Goal: Task Accomplishment & Management: Complete application form

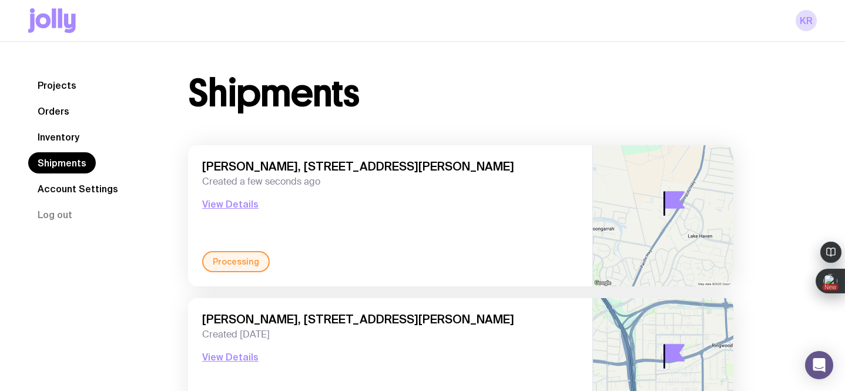
click at [56, 135] on link "Inventory" at bounding box center [58, 136] width 61 height 21
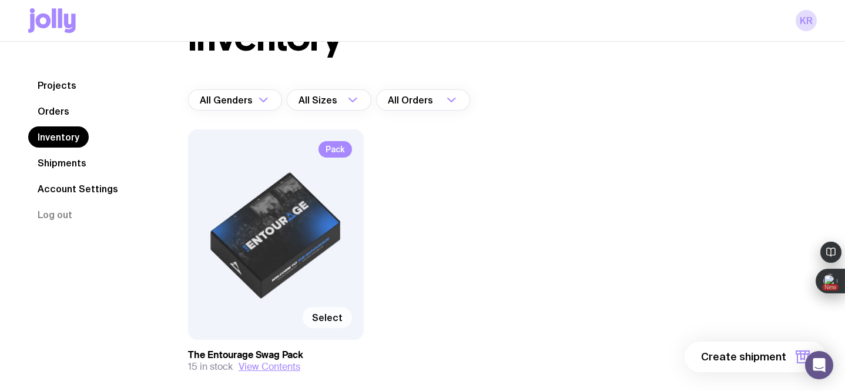
click at [319, 314] on span "Select" at bounding box center [327, 317] width 31 height 12
click at [0, 0] on input "Select" at bounding box center [0, 0] width 0 height 0
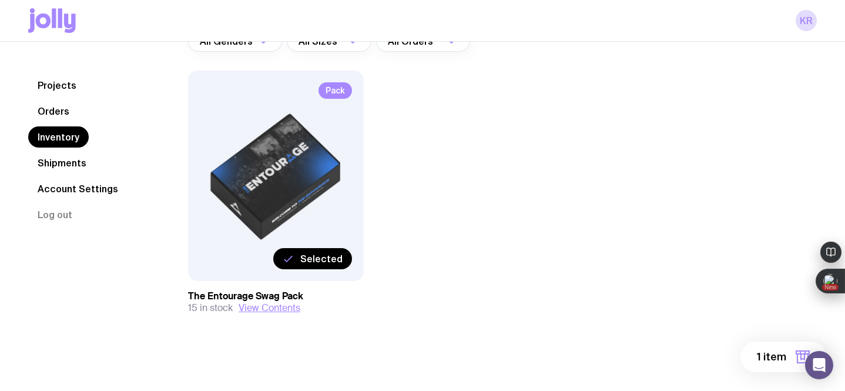
scroll to position [118, 0]
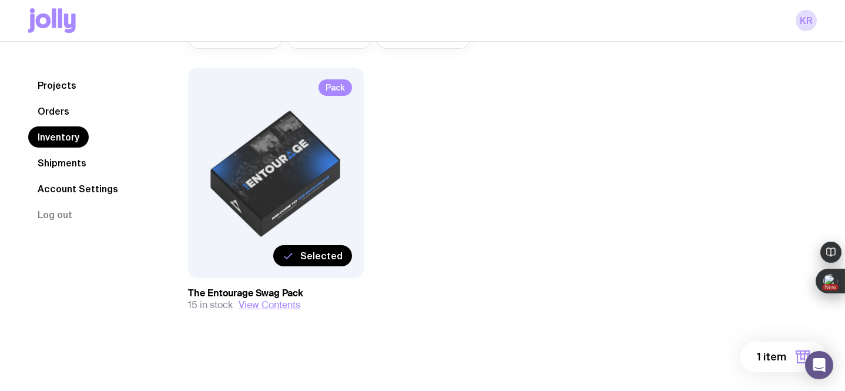
click at [773, 356] on span "1 item" at bounding box center [771, 357] width 29 height 14
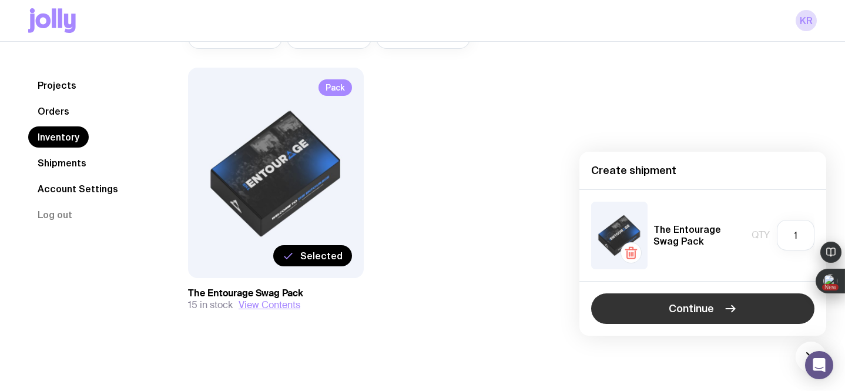
click at [673, 304] on span "Continue" at bounding box center [691, 309] width 45 height 14
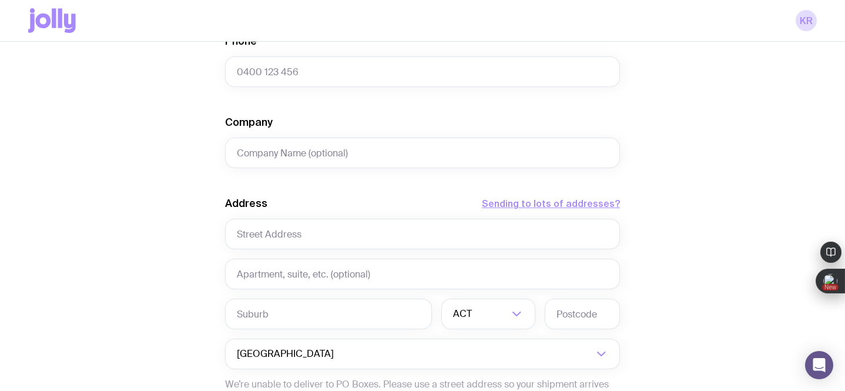
scroll to position [447, 0]
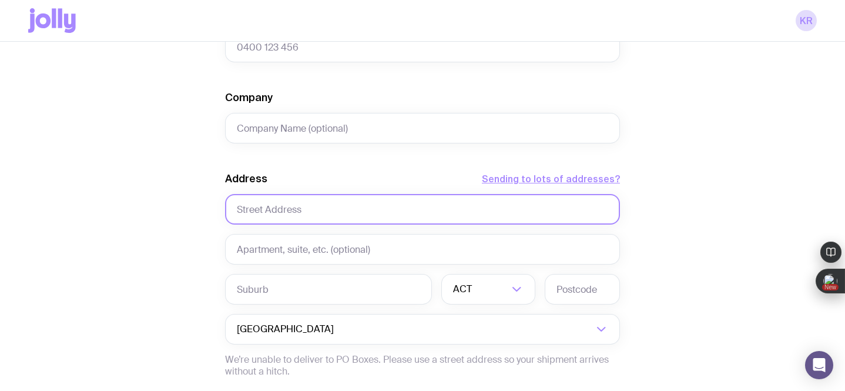
click at [294, 208] on input "text" at bounding box center [422, 209] width 395 height 31
paste input "[STREET_ADDRESS]"
drag, startPoint x: 406, startPoint y: 208, endPoint x: 308, endPoint y: 213, distance: 97.7
click at [308, 213] on input "[STREET_ADDRESS]" at bounding box center [422, 209] width 395 height 31
type input "[STREET_ADDRESS]"
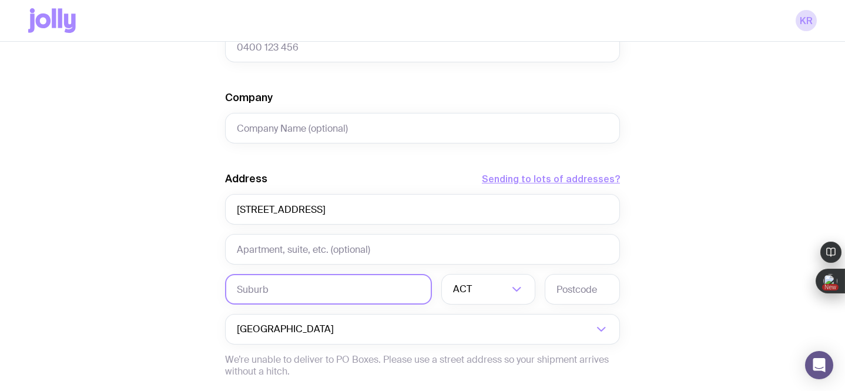
click at [274, 290] on input "text" at bounding box center [328, 289] width 207 height 31
paste input "[STREET_ADDRESS]"
drag, startPoint x: 313, startPoint y: 293, endPoint x: 219, endPoint y: 291, distance: 94.6
click at [219, 291] on div "Create shipment Shipment details 1 The Entourage Swag Pack First Name Last Name…" at bounding box center [422, 89] width 789 height 894
type input "Bentleigh, 3204 VIC"
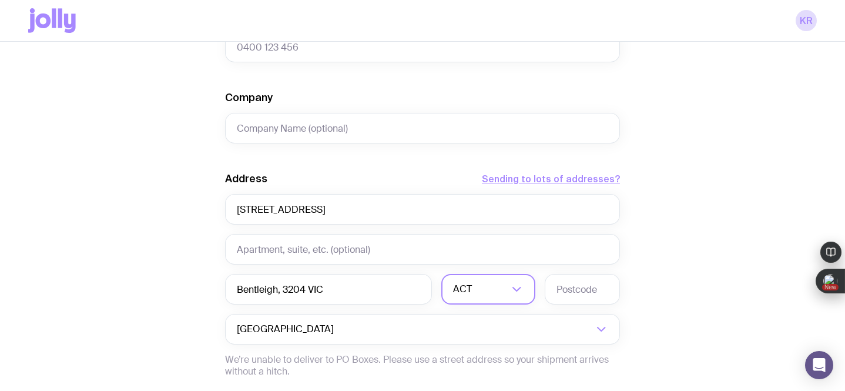
click at [477, 291] on input "Search for option" at bounding box center [491, 289] width 34 height 31
click at [471, 367] on li "VIC" at bounding box center [488, 368] width 93 height 25
click at [570, 291] on input "text" at bounding box center [582, 289] width 75 height 31
type input "3204"
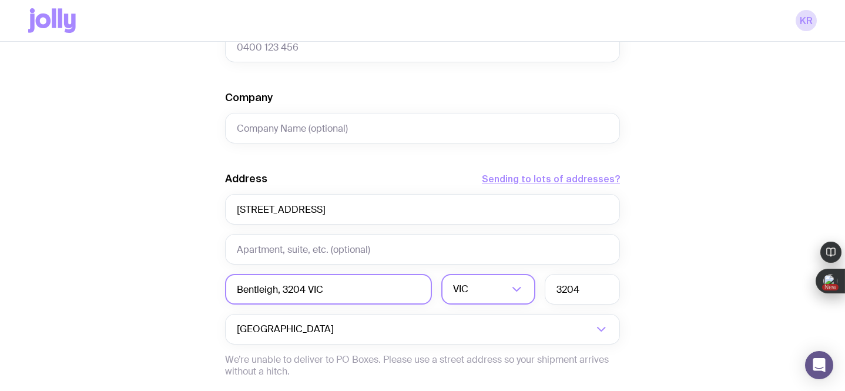
drag, startPoint x: 334, startPoint y: 290, endPoint x: 278, endPoint y: 287, distance: 55.9
click at [278, 287] on input "Bentleigh, 3204 VIC" at bounding box center [328, 289] width 207 height 31
type input "Bentleigh"
click at [662, 251] on div "Create shipment Shipment details 1 The Entourage Swag Pack First Name Last Name…" at bounding box center [422, 89] width 789 height 894
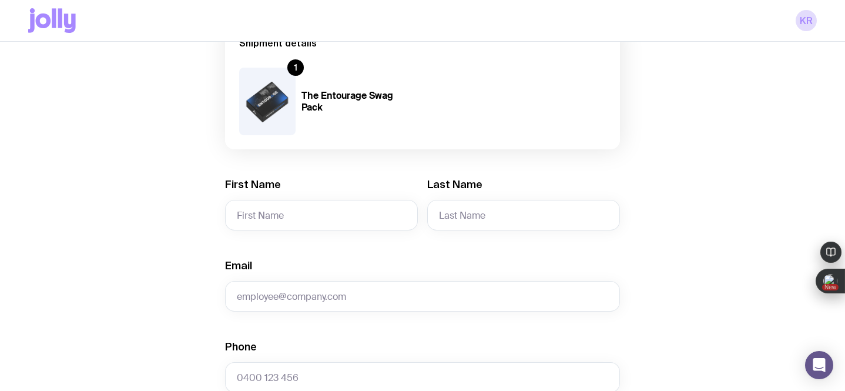
scroll to position [128, 0]
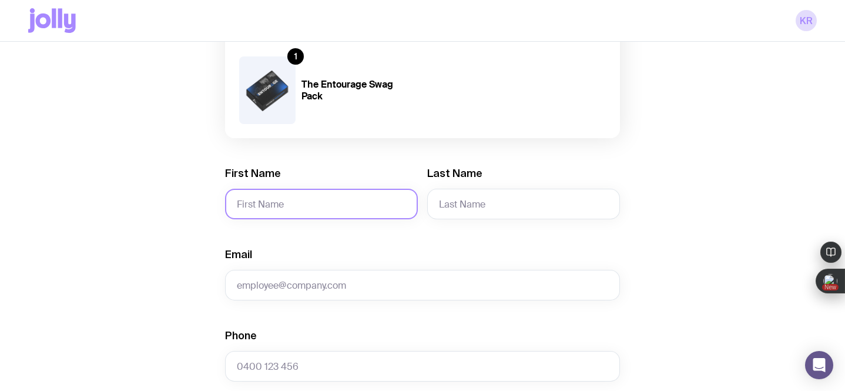
click at [272, 207] on input "First Name" at bounding box center [321, 204] width 193 height 31
paste input "[PERSON_NAME]"
drag, startPoint x: 307, startPoint y: 205, endPoint x: 262, endPoint y: 206, distance: 45.8
click at [262, 206] on input "[PERSON_NAME]" at bounding box center [321, 204] width 193 height 31
type input "Rhian"
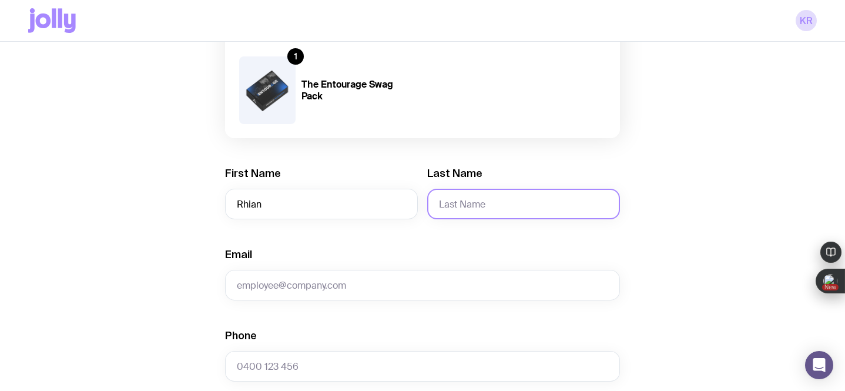
click at [460, 202] on input "Last Name" at bounding box center [523, 204] width 193 height 31
paste input "[PERSON_NAME]"
drag, startPoint x: 465, startPoint y: 207, endPoint x: 428, endPoint y: 207, distance: 37.6
click at [428, 207] on input "[PERSON_NAME]" at bounding box center [523, 204] width 193 height 31
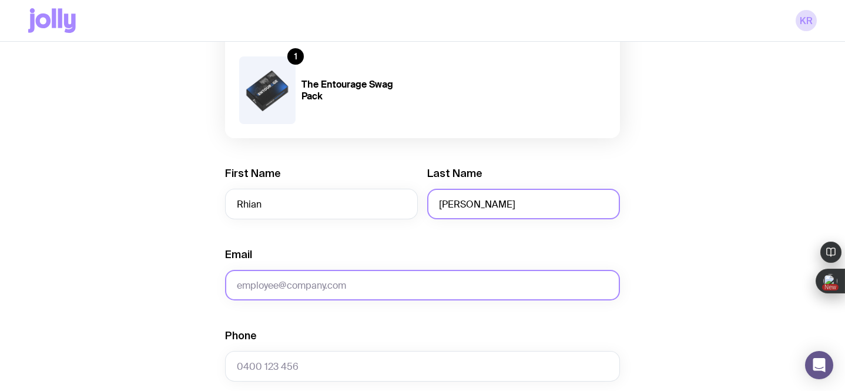
type input "[PERSON_NAME]"
click at [295, 283] on input "Email" at bounding box center [422, 285] width 395 height 31
paste input "[EMAIL_ADDRESS][DOMAIN_NAME]"
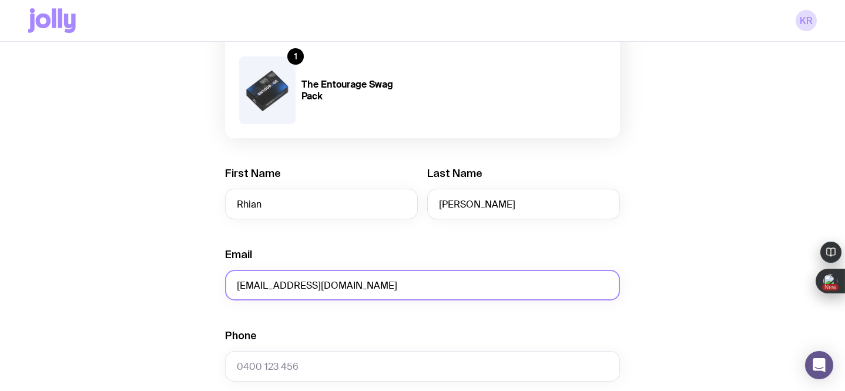
type input "[EMAIL_ADDRESS][DOMAIN_NAME]"
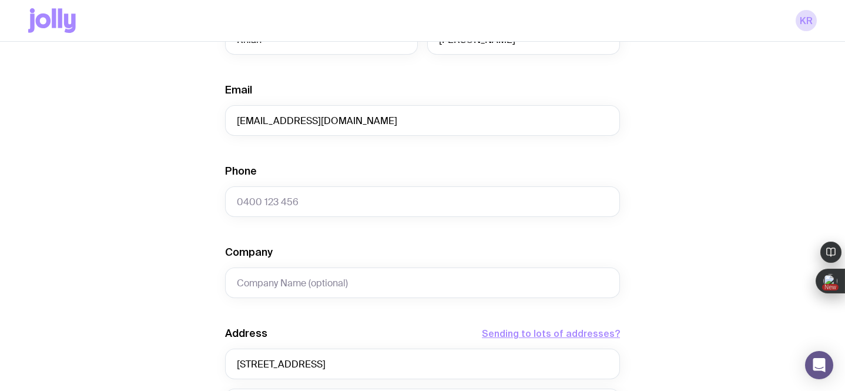
scroll to position [295, 0]
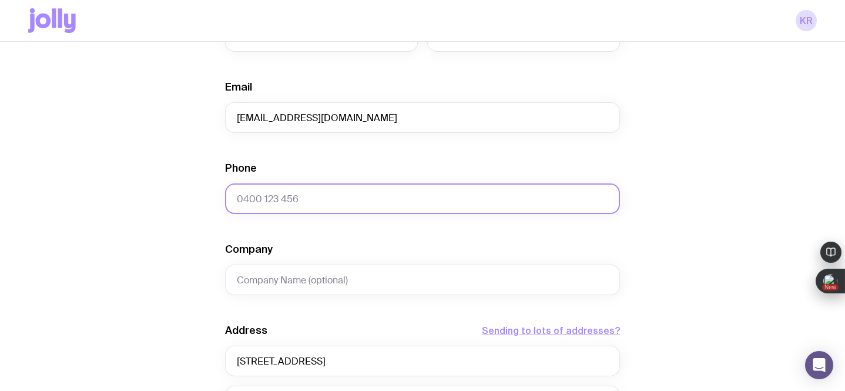
click at [315, 197] on input "Phone" at bounding box center [422, 198] width 395 height 31
paste input "425 860 587"
click at [237, 202] on input "425 860 587" at bounding box center [422, 198] width 395 height 31
type input "0425 860 587"
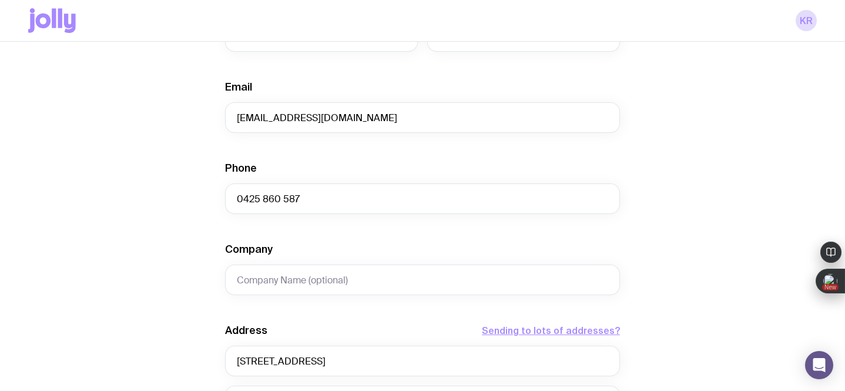
click at [134, 263] on div "Create shipment Shipment details 1 The Entourage Swag Pack First Name [PERSON_N…" at bounding box center [422, 241] width 789 height 894
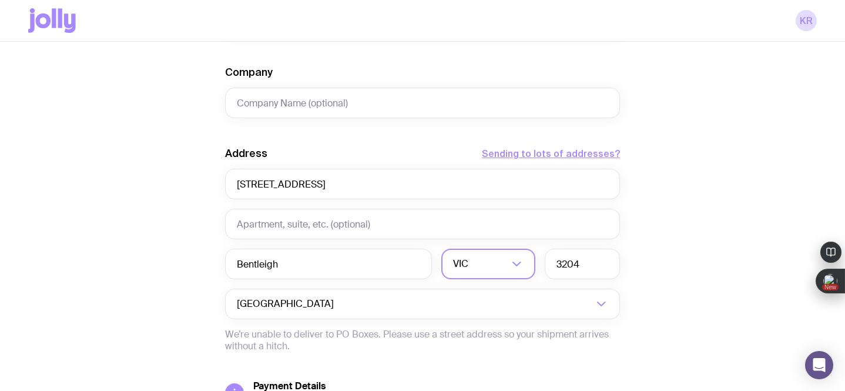
scroll to position [592, 0]
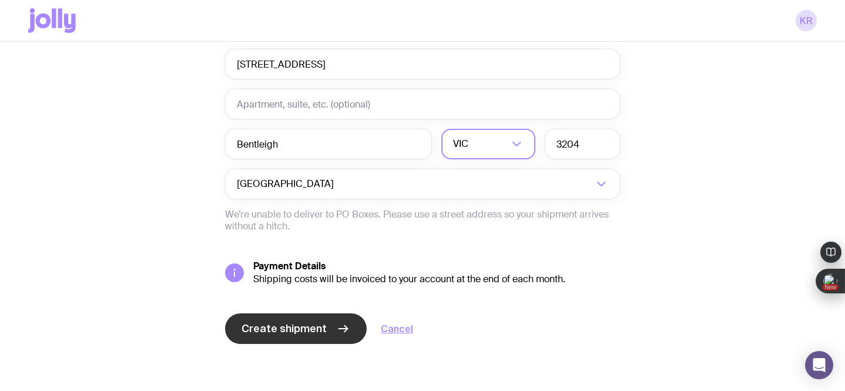
click at [310, 334] on span "Create shipment" at bounding box center [284, 328] width 85 height 14
